Goal: Information Seeking & Learning: Learn about a topic

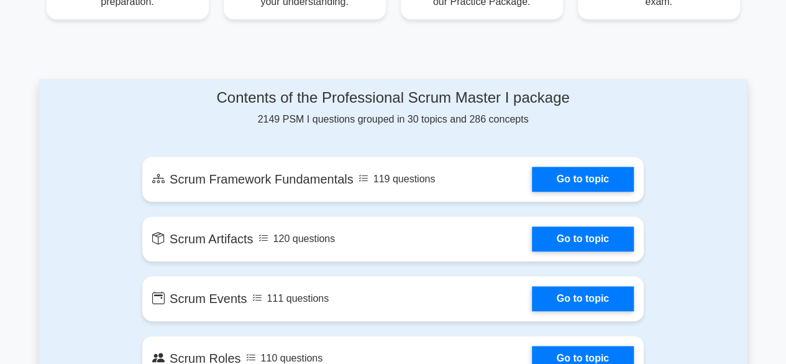
scroll to position [569, 0]
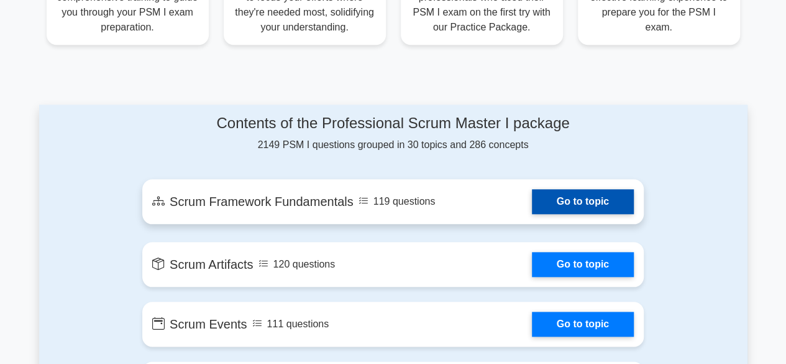
click at [590, 205] on link "Go to topic" at bounding box center [583, 201] width 102 height 25
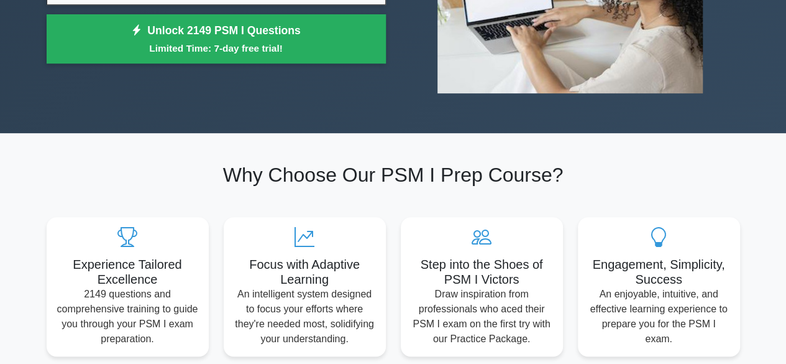
scroll to position [0, 0]
